Goal: Complete application form

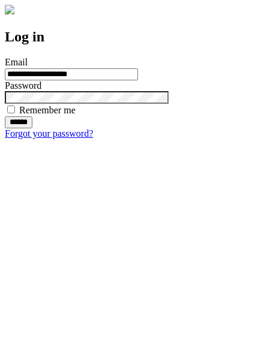
type input "**********"
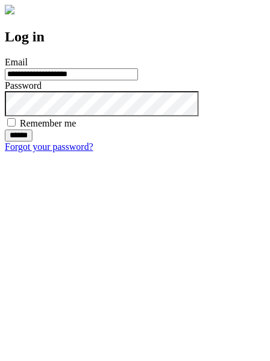
click at [32, 141] on input "******" at bounding box center [19, 135] width 28 height 12
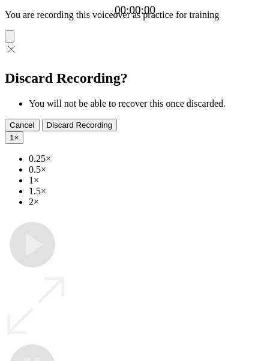
type input "**********"
